Goal: Information Seeking & Learning: Learn about a topic

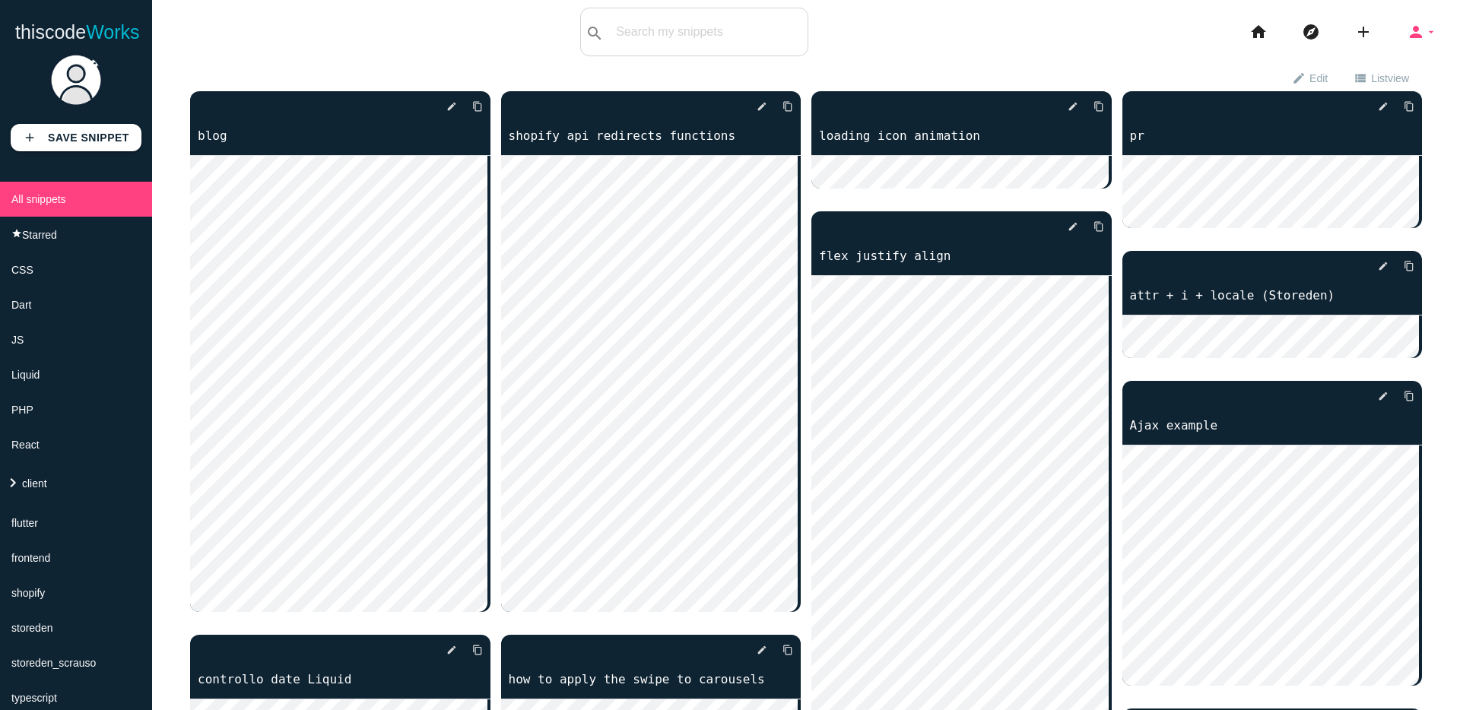
click at [1412, 31] on icon "person" at bounding box center [1416, 32] width 18 height 49
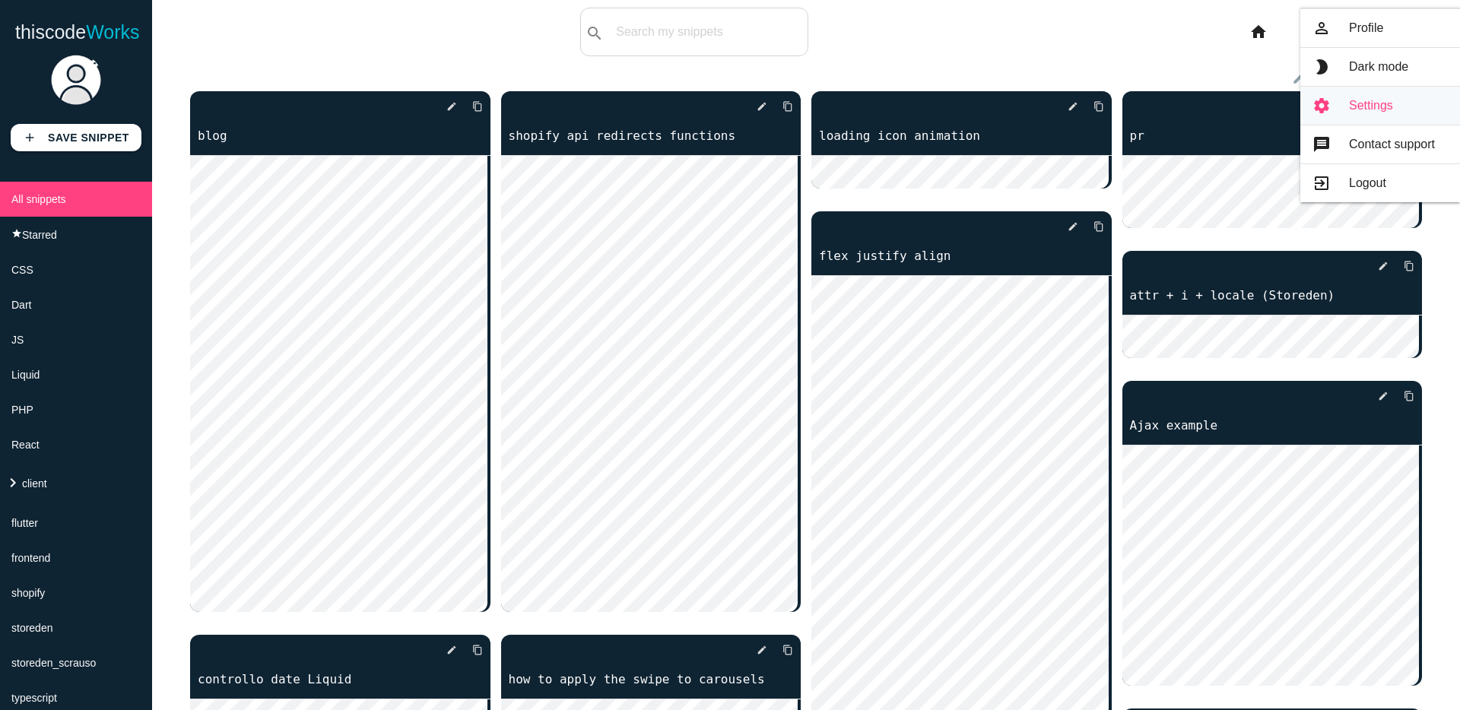
click at [1366, 66] on link "brightness_2 Dark mode" at bounding box center [1380, 67] width 160 height 38
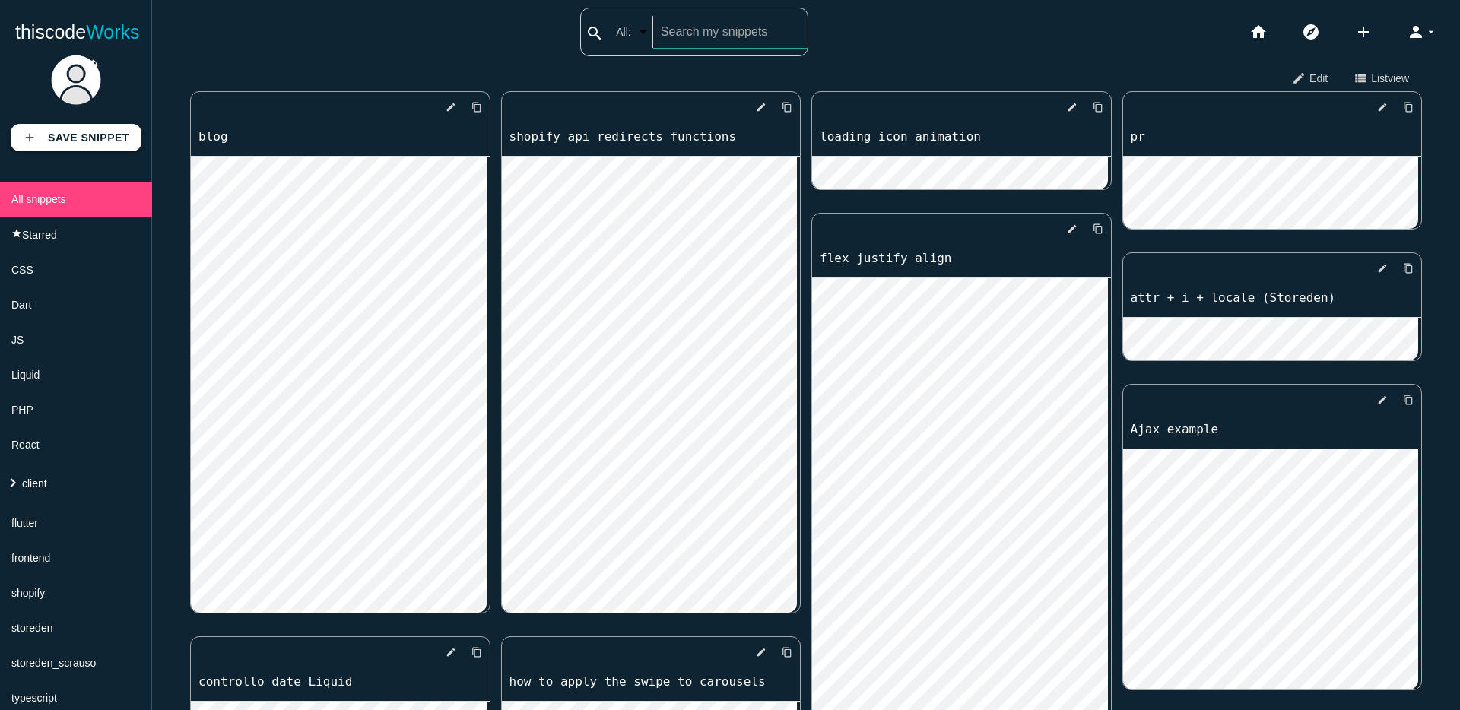
click at [719, 31] on input "text" at bounding box center [730, 32] width 154 height 32
type input "allSettled"
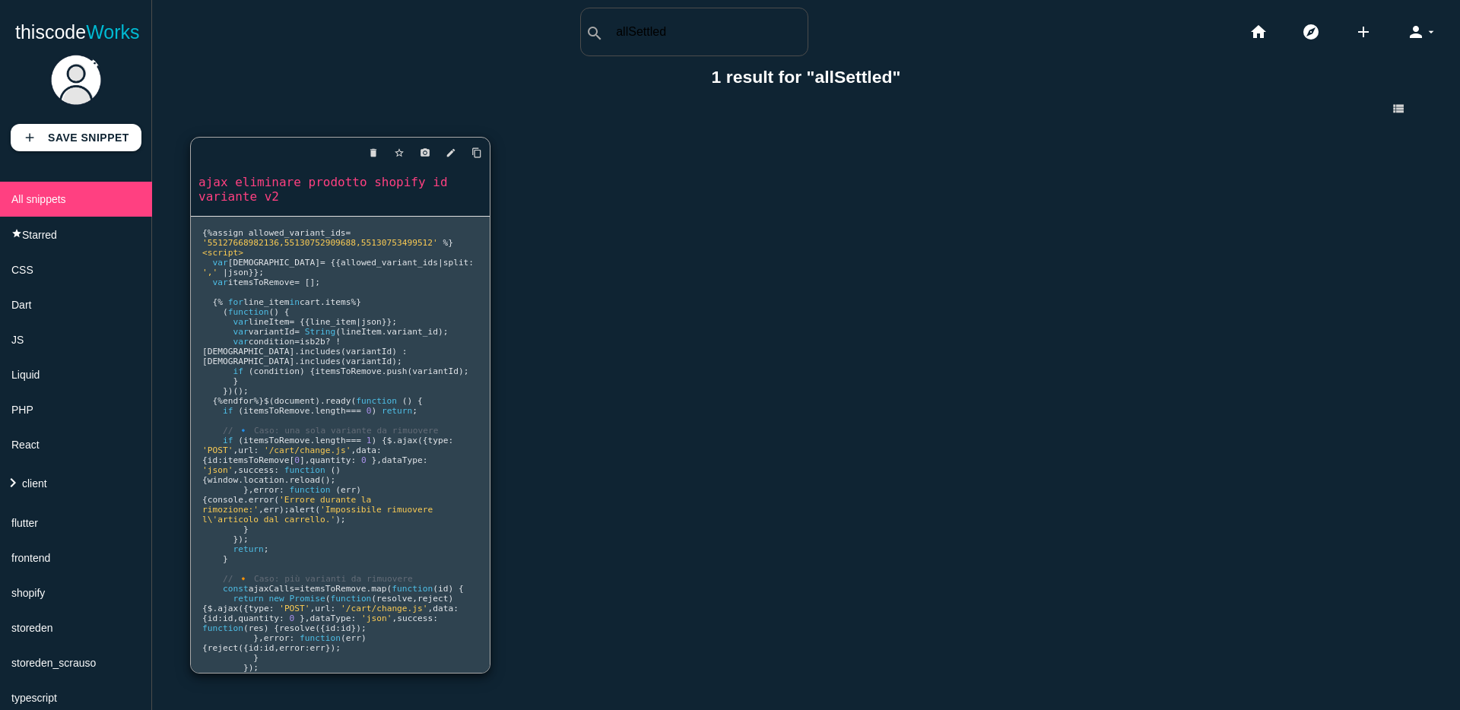
click at [303, 211] on div "delete star_border photo_camera edit content_copy ajax eliminare prodotto shopi…" at bounding box center [340, 177] width 299 height 78
click at [422, 307] on pre "{% assign allowed_variant_ids = '55127668982136,55130752909688,55130753499512' …" at bounding box center [340, 445] width 299 height 456
click at [272, 198] on link "ajax eliminare prodotto shopify id variante v2" at bounding box center [340, 189] width 299 height 32
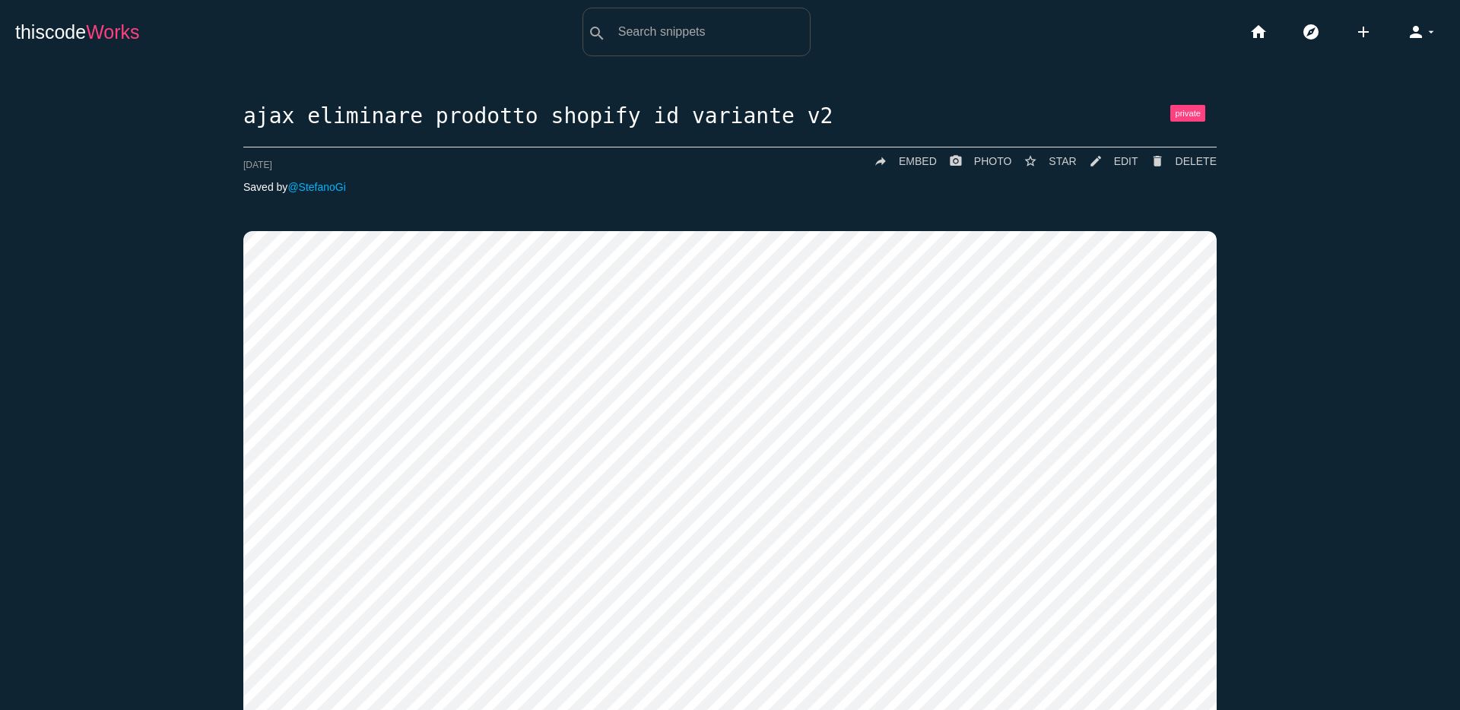
click at [111, 42] on span "Works" at bounding box center [112, 31] width 53 height 21
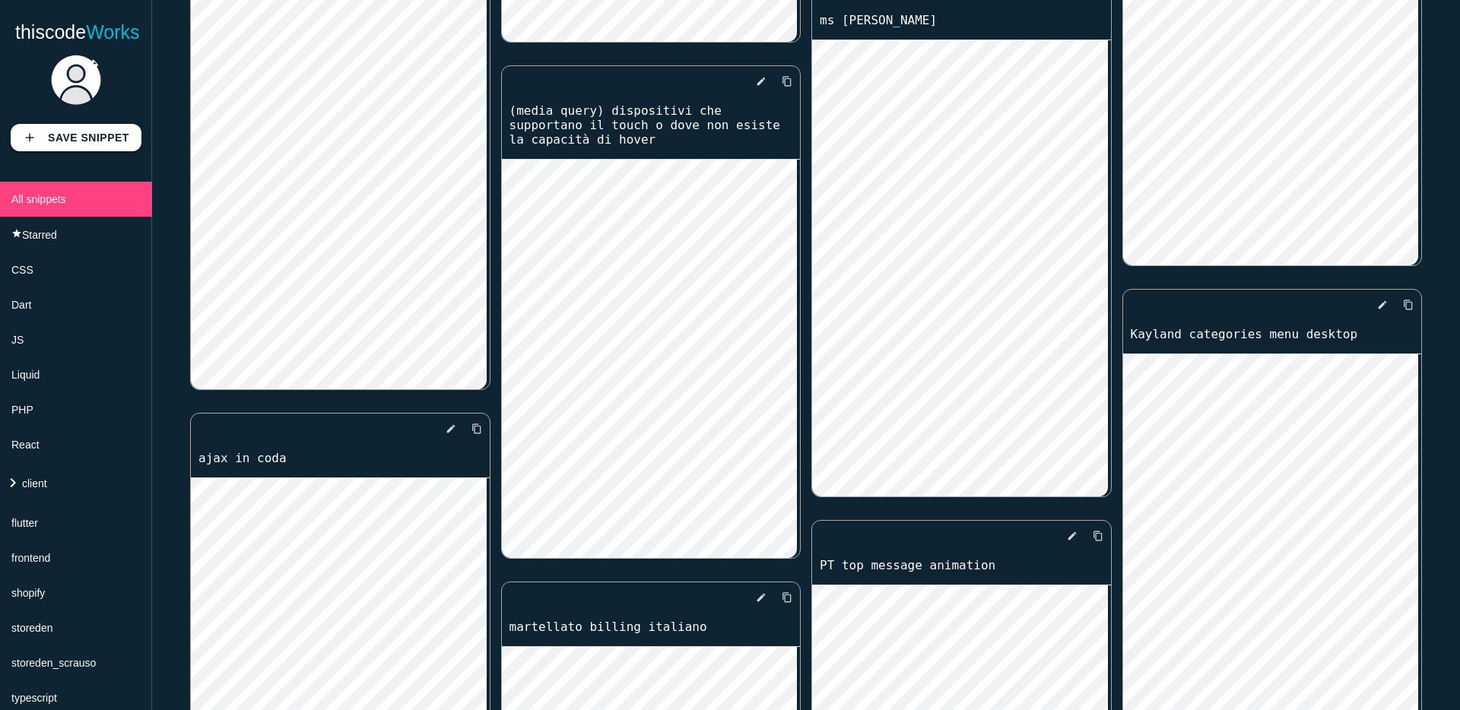
scroll to position [1501, 0]
